Goal: Information Seeking & Learning: Learn about a topic

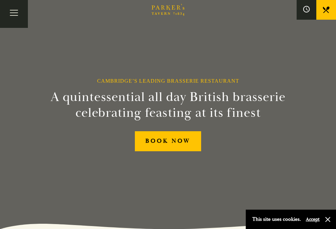
click at [16, 13] on button "Toggle navigation" at bounding box center [14, 14] width 28 height 28
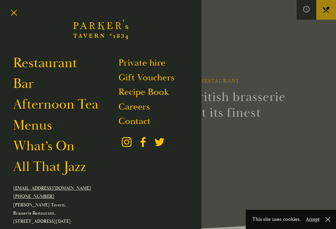
click at [44, 124] on link "Menus" at bounding box center [32, 125] width 39 height 17
click at [14, 15] on button "Toggle navigation" at bounding box center [14, 14] width 28 height 28
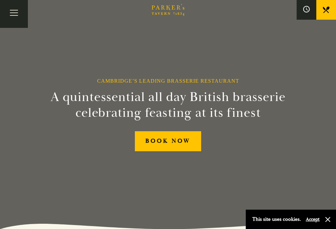
click at [18, 10] on button "Toggle navigation" at bounding box center [14, 14] width 28 height 28
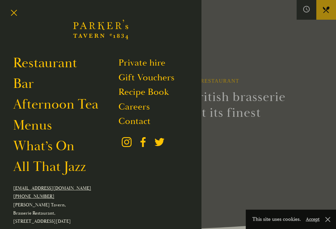
click at [30, 126] on link "Menus" at bounding box center [32, 125] width 39 height 17
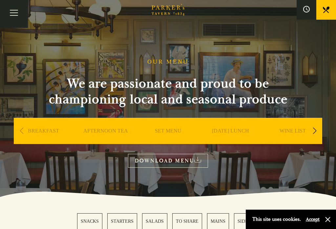
click at [170, 133] on link "SET MENU" at bounding box center [168, 141] width 27 height 26
